Goal: Task Accomplishment & Management: Manage account settings

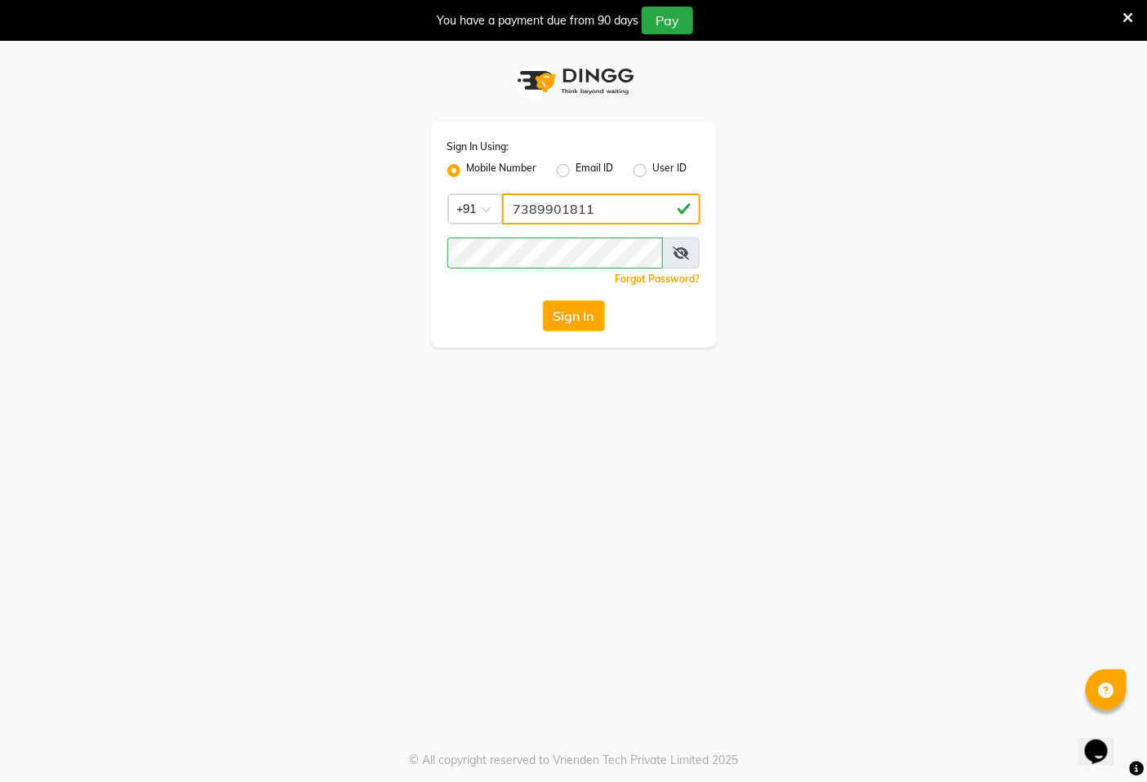
drag, startPoint x: 618, startPoint y: 207, endPoint x: 618, endPoint y: 225, distance: 17.1
click at [618, 207] on input "7389901811" at bounding box center [601, 208] width 198 height 31
type input "9366908950"
click at [569, 333] on div "Sign In Using: Mobile Number Email ID User ID Country Code × [PHONE_NUMBER] Rem…" at bounding box center [574, 235] width 286 height 226
click at [572, 316] on button "Sign In" at bounding box center [574, 315] width 62 height 31
